Goal: Task Accomplishment & Management: Use online tool/utility

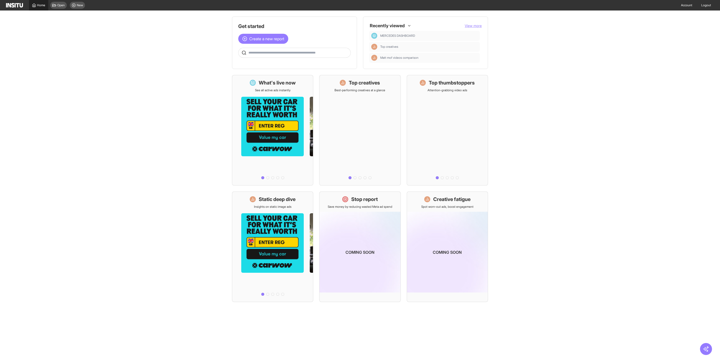
click at [40, 7] on link "Home" at bounding box center [38, 5] width 19 height 11
click at [477, 26] on span "View more" at bounding box center [473, 26] width 17 height 4
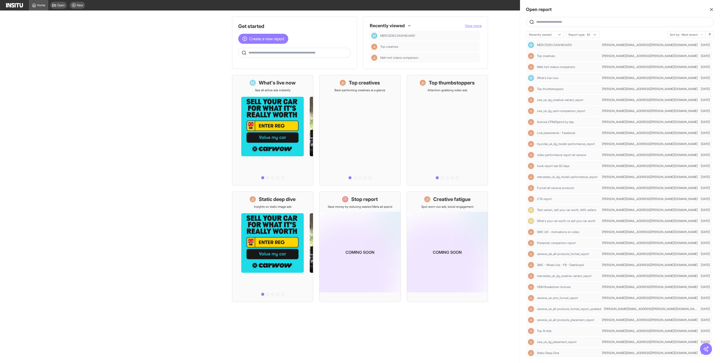
click at [577, 20] on input "text" at bounding box center [624, 22] width 176 height 4
click at [211, 56] on div at bounding box center [360, 181] width 720 height 363
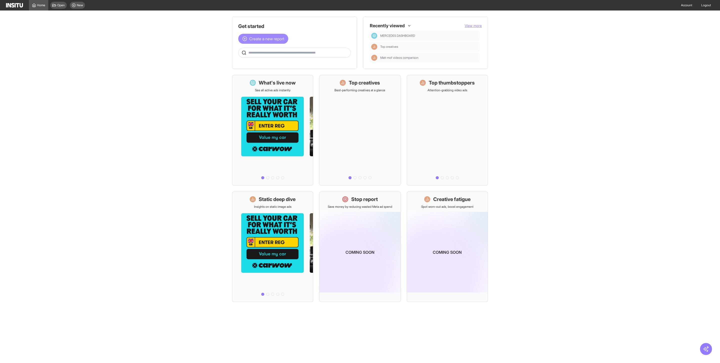
click at [270, 39] on span "Create a new report" at bounding box center [266, 39] width 35 height 6
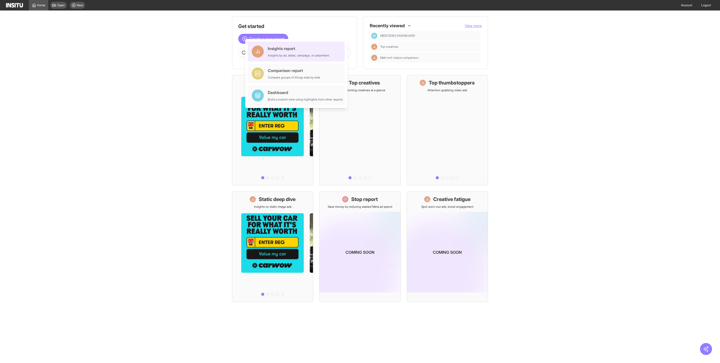
click at [269, 50] on div "Insights report" at bounding box center [299, 49] width 62 height 6
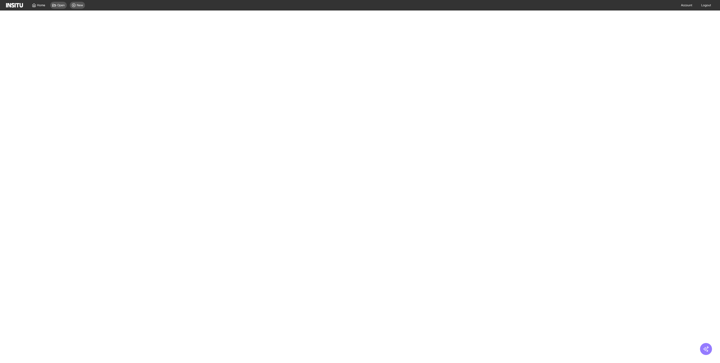
select select "**"
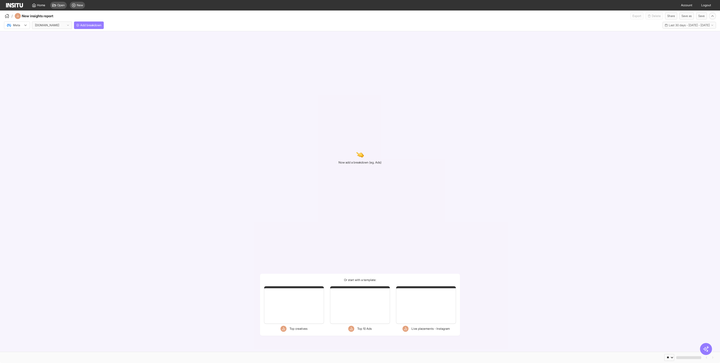
select select "**"
click at [95, 24] on span "Add breakdown" at bounding box center [90, 25] width 21 height 4
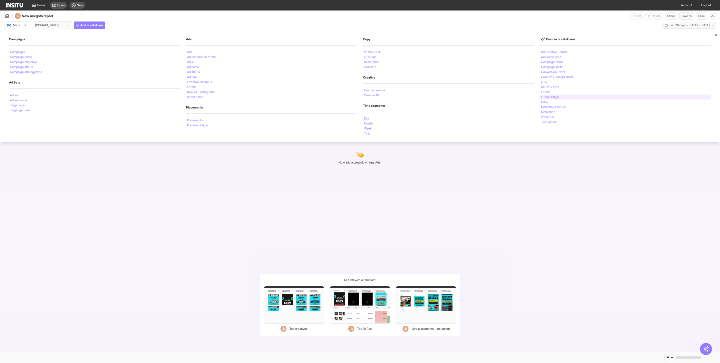
click at [558, 96] on li "Funnel Stage" at bounding box center [550, 97] width 18 height 3
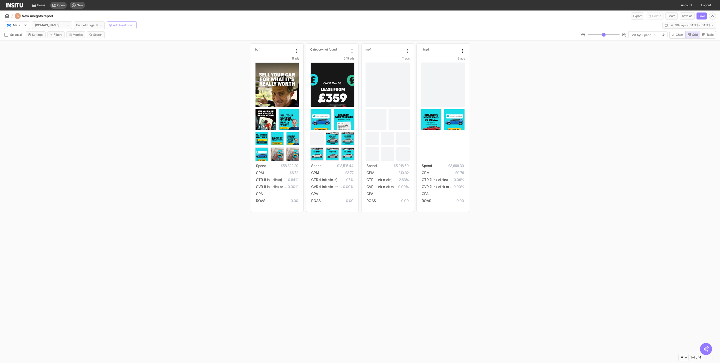
click at [121, 26] on span "Add breakdown" at bounding box center [123, 25] width 21 height 4
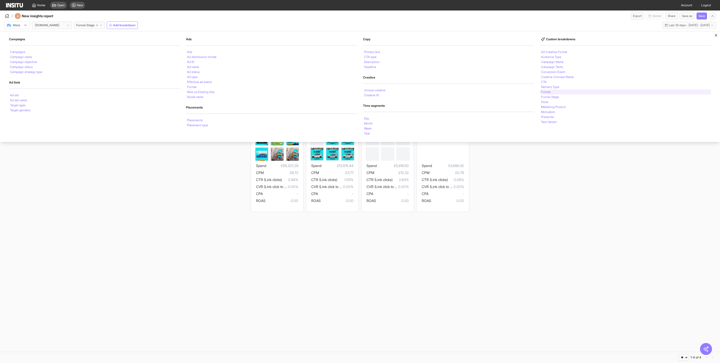
click at [552, 94] on div "Format" at bounding box center [625, 92] width 171 height 5
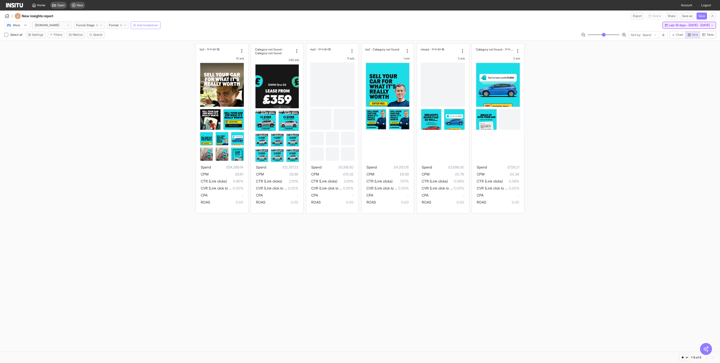
click at [679, 23] on span "Last 30 days - [DATE] - [DATE]" at bounding box center [689, 25] width 41 height 4
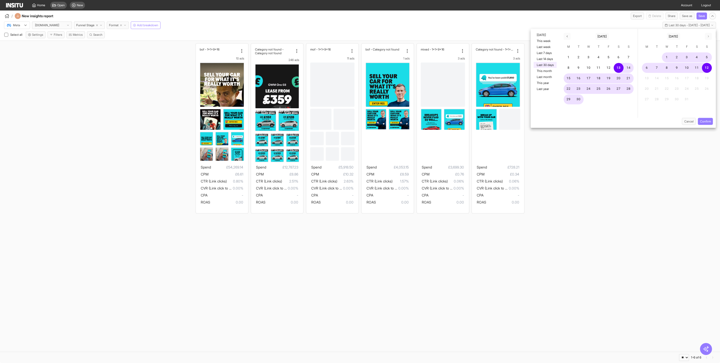
click at [119, 27] on span "Format" at bounding box center [114, 25] width 10 height 4
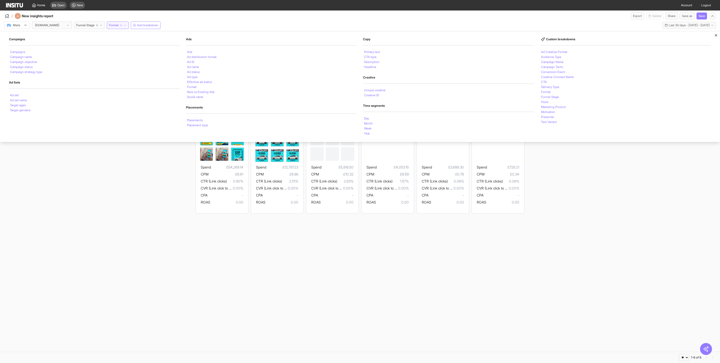
click at [579, 184] on div "bof - 1x1+9x16 10 ads Spend £54,269.14 CPM £6.61 CTR (Link clicks) 0.80% CVR (L…" at bounding box center [360, 128] width 720 height 175
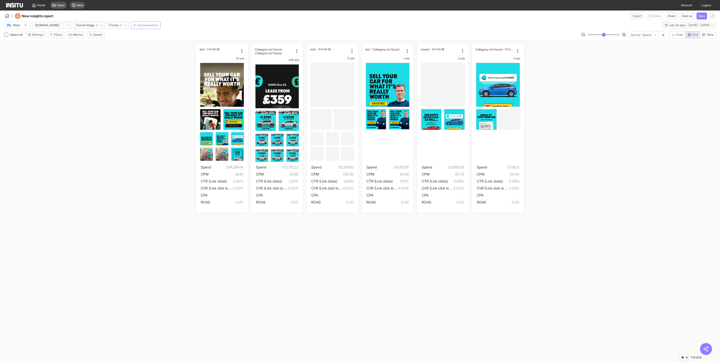
click at [117, 27] on span "Format" at bounding box center [114, 25] width 10 height 4
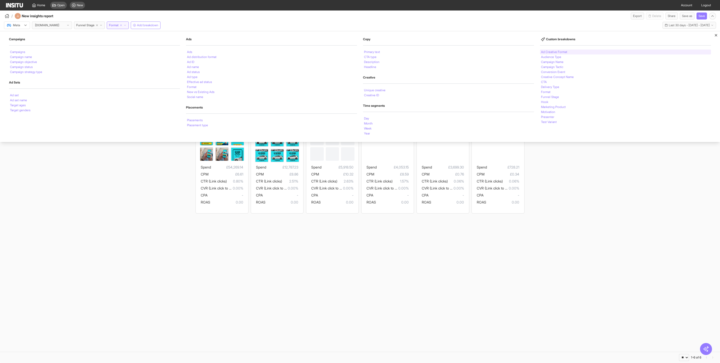
click at [564, 54] on li "Ad Creative Format" at bounding box center [554, 52] width 26 height 3
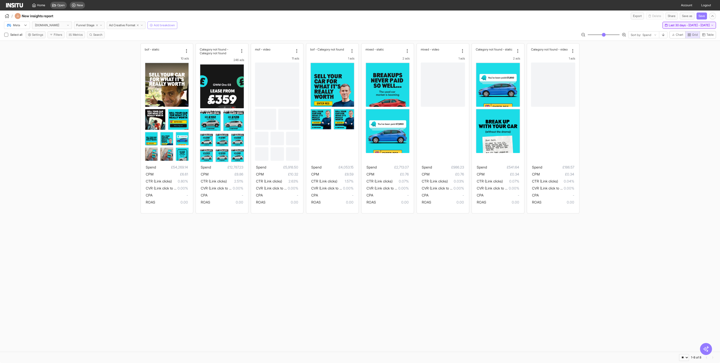
click at [671, 26] on span "Last 30 days - [DATE] - [DATE]" at bounding box center [689, 25] width 41 height 4
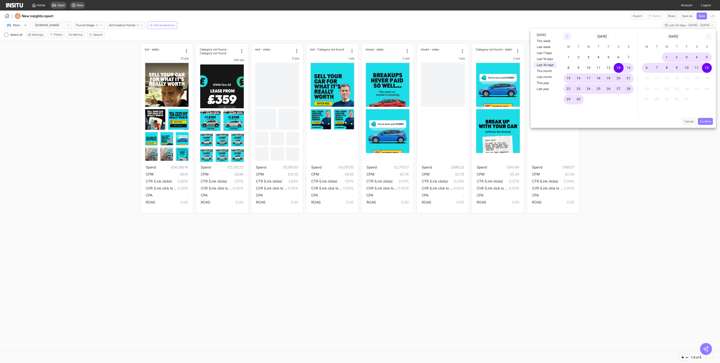
click at [568, 37] on icon "button" at bounding box center [567, 36] width 3 height 3
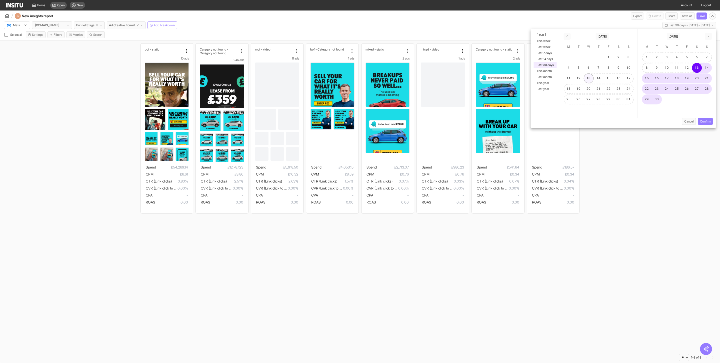
click at [589, 79] on button "13" at bounding box center [589, 79] width 10 height 10
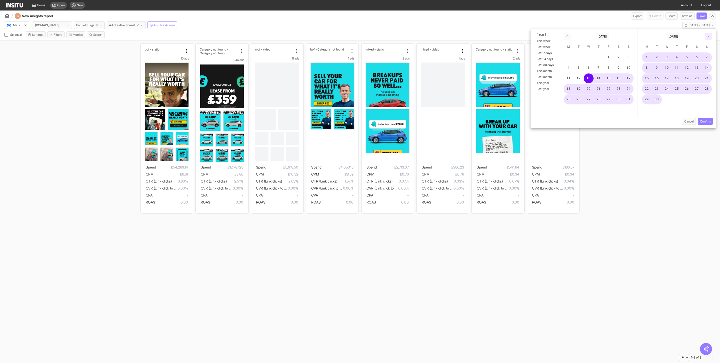
click at [709, 37] on polyline "button" at bounding box center [708, 37] width 1 height 2
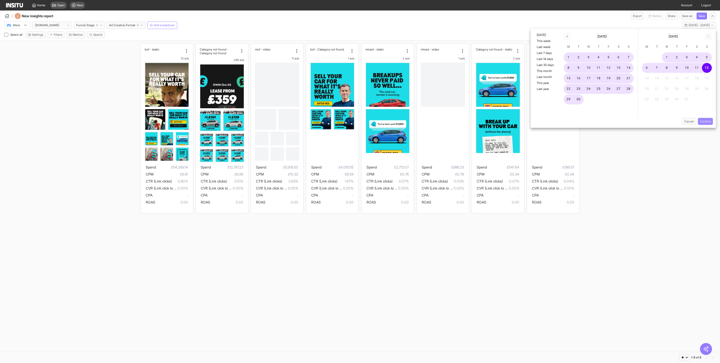
click at [708, 120] on button "Confirm" at bounding box center [705, 121] width 15 height 7
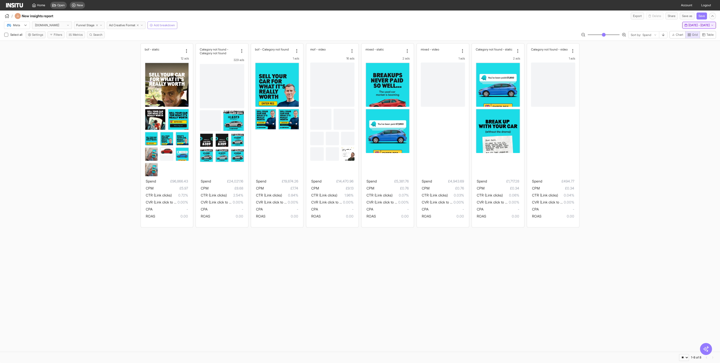
click at [689, 25] on span "[DATE] - [DATE]" at bounding box center [699, 25] width 21 height 4
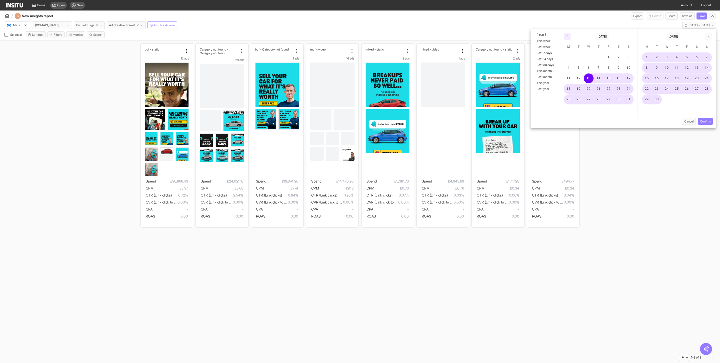
click at [568, 36] on icon "button" at bounding box center [567, 36] width 3 height 3
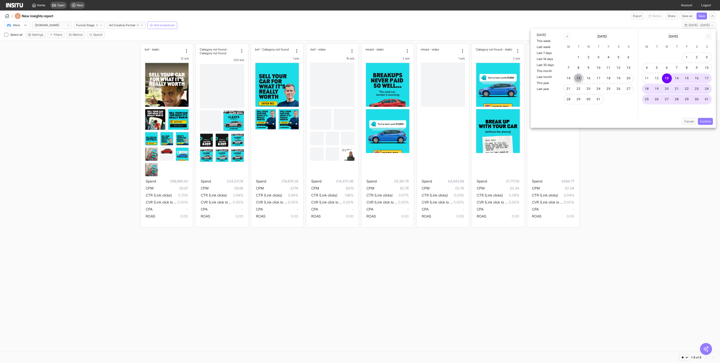
click at [579, 79] on button "15" at bounding box center [579, 79] width 10 height 10
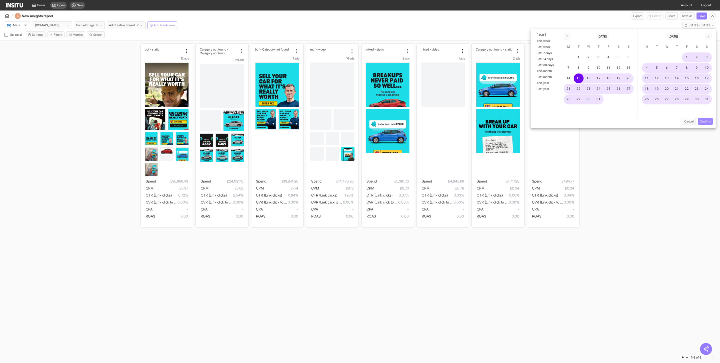
click at [702, 119] on button "Confirm" at bounding box center [705, 121] width 15 height 7
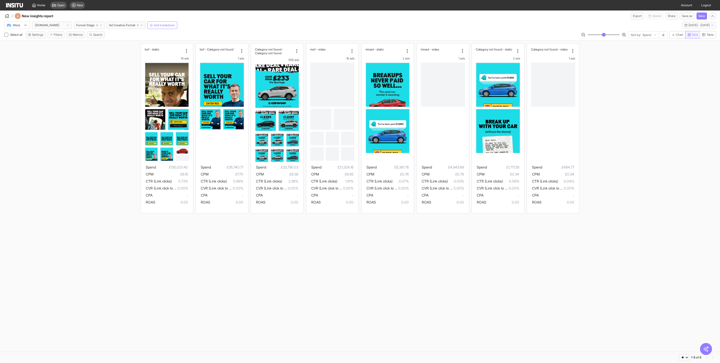
click at [692, 36] on span "Grid" at bounding box center [695, 35] width 6 height 4
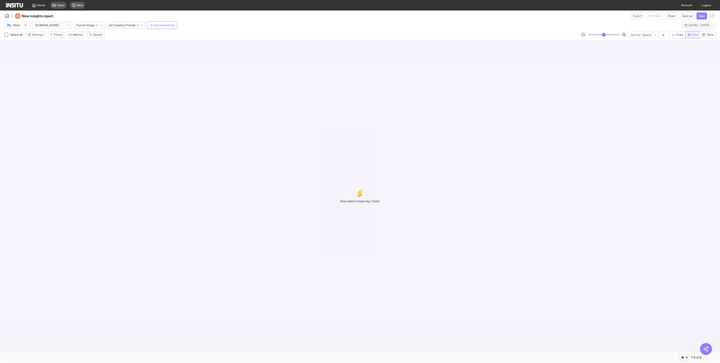
click at [693, 36] on span "Grid" at bounding box center [695, 35] width 6 height 4
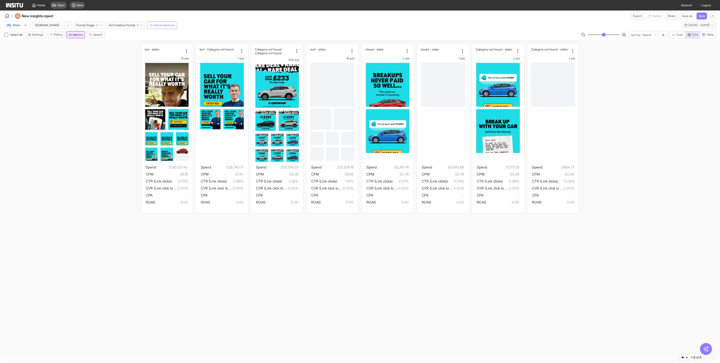
click at [80, 38] on button "Metrics" at bounding box center [76, 34] width 19 height 7
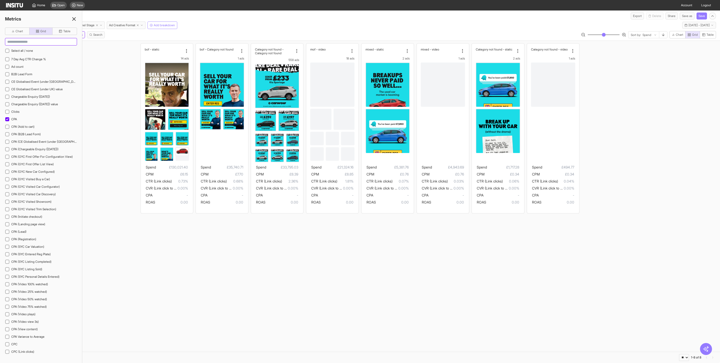
click at [34, 41] on input at bounding box center [41, 41] width 72 height 7
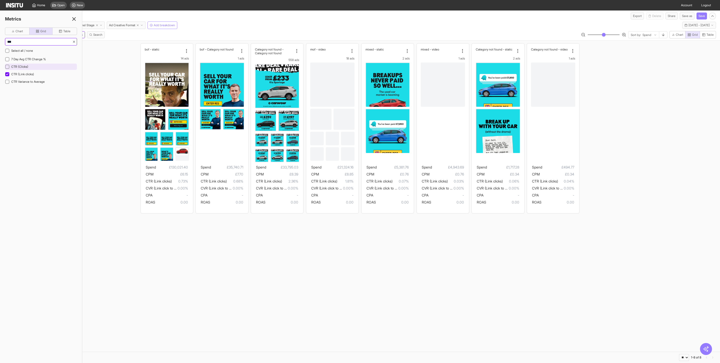
type input "***"
click at [25, 69] on span "CTR (Clicks)" at bounding box center [19, 67] width 17 height 4
